Goal: Download file/media

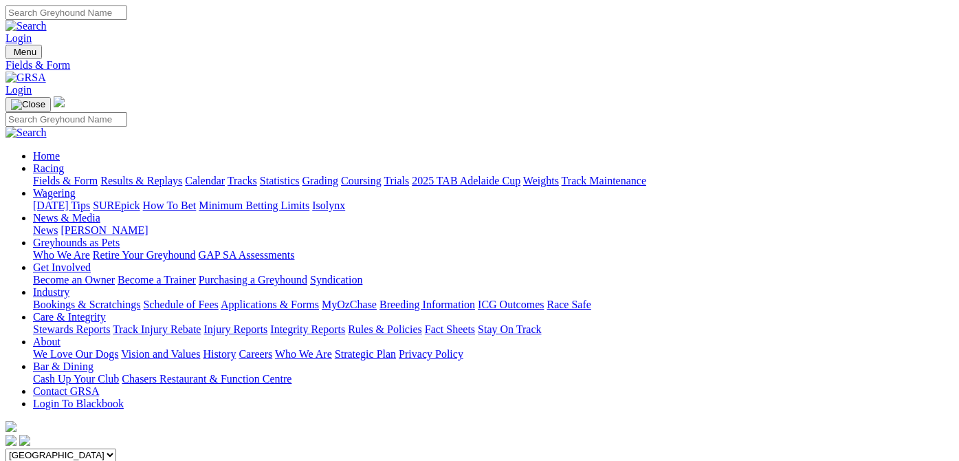
click at [127, 460] on input "Sunday, 24 Aug 2025" at bounding box center [67, 468] width 122 height 14
type input "[DATE]"
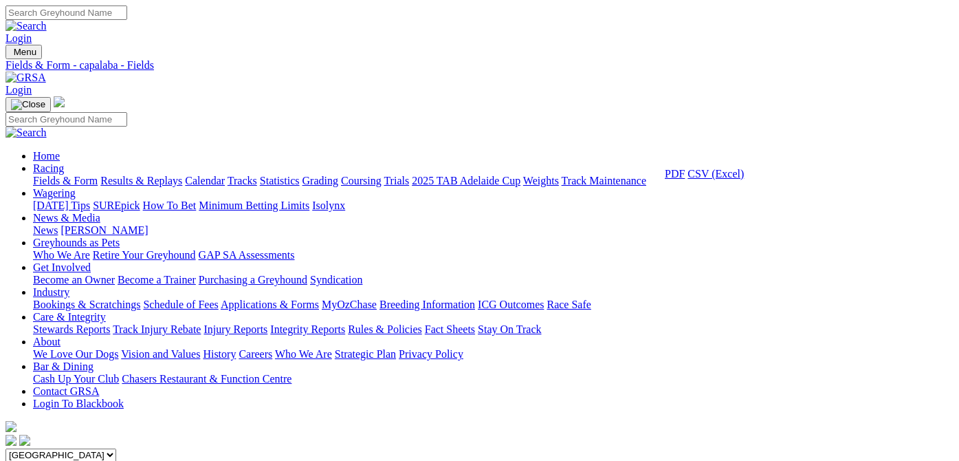
click at [715, 179] on link "CSV (Excel)" at bounding box center [716, 174] width 56 height 12
click at [712, 179] on link "CSV (Excel)" at bounding box center [716, 174] width 56 height 12
click at [116, 448] on select "South Australia New South Wales Northern Territory Queensland Tasmania Victoria…" at bounding box center [61, 454] width 111 height 13
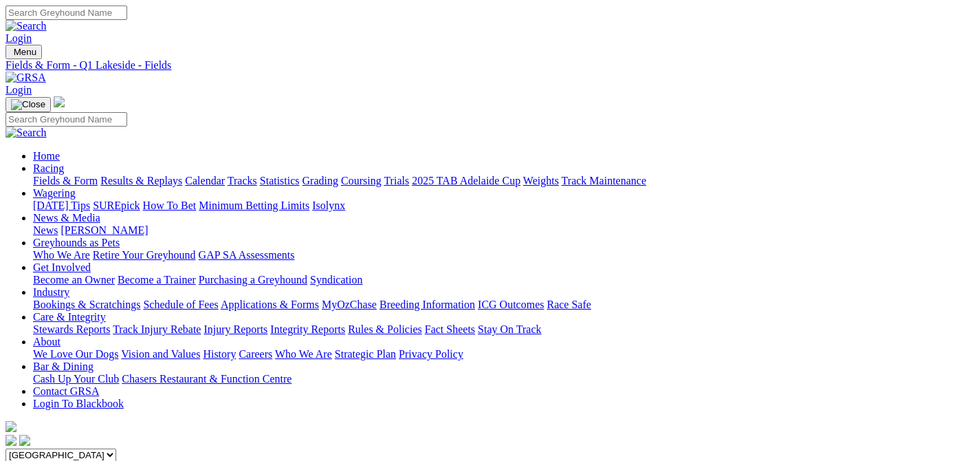
select select "[GEOGRAPHIC_DATA]"
click at [50, 448] on select "[GEOGRAPHIC_DATA] [GEOGRAPHIC_DATA] [GEOGRAPHIC_DATA] [GEOGRAPHIC_DATA] [GEOGRA…" at bounding box center [61, 454] width 111 height 13
click at [116, 448] on select "[GEOGRAPHIC_DATA] [GEOGRAPHIC_DATA] [GEOGRAPHIC_DATA] [GEOGRAPHIC_DATA] [GEOGRA…" at bounding box center [61, 454] width 111 height 13
select select "SA"
click at [50, 448] on select "[GEOGRAPHIC_DATA] [GEOGRAPHIC_DATA] [GEOGRAPHIC_DATA] [GEOGRAPHIC_DATA] [GEOGRA…" at bounding box center [61, 454] width 111 height 13
